Goal: Transaction & Acquisition: Purchase product/service

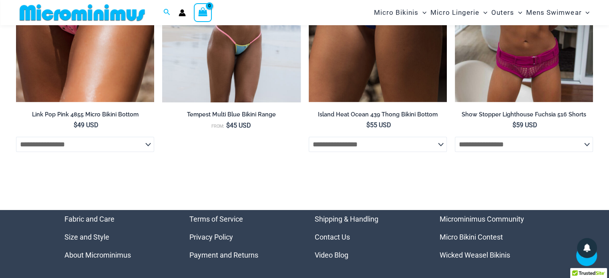
scroll to position [2837, 0]
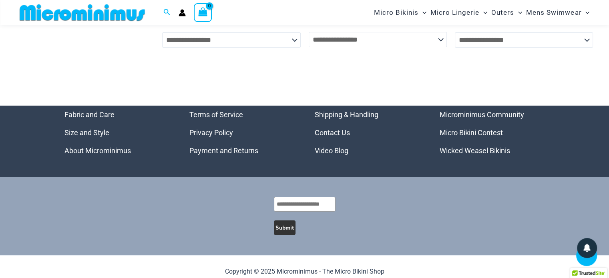
scroll to position [3212, 0]
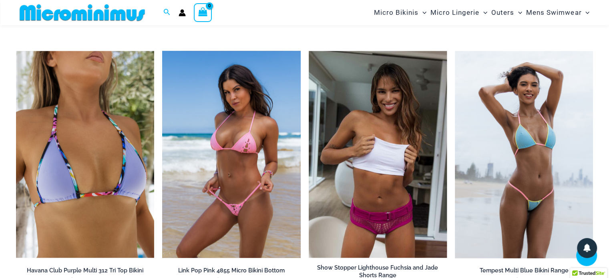
scroll to position [1675, 0]
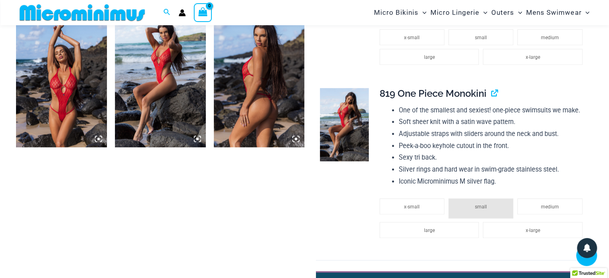
scroll to position [794, 0]
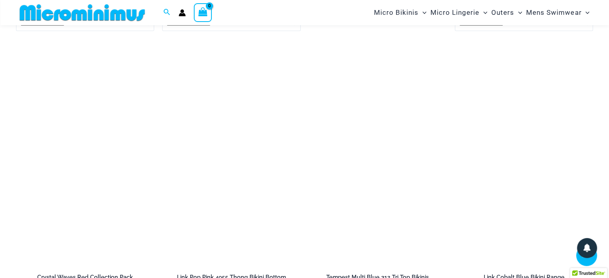
scroll to position [1675, 0]
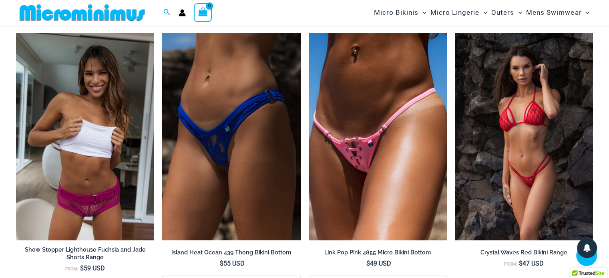
scroll to position [1555, 0]
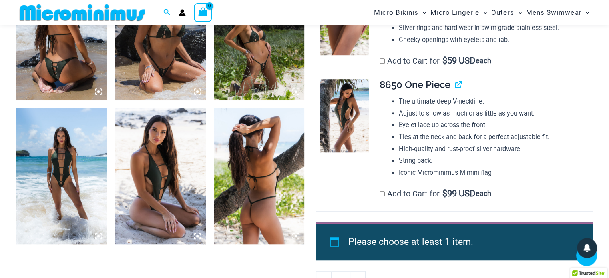
scroll to position [554, 0]
